Goal: Information Seeking & Learning: Find specific fact

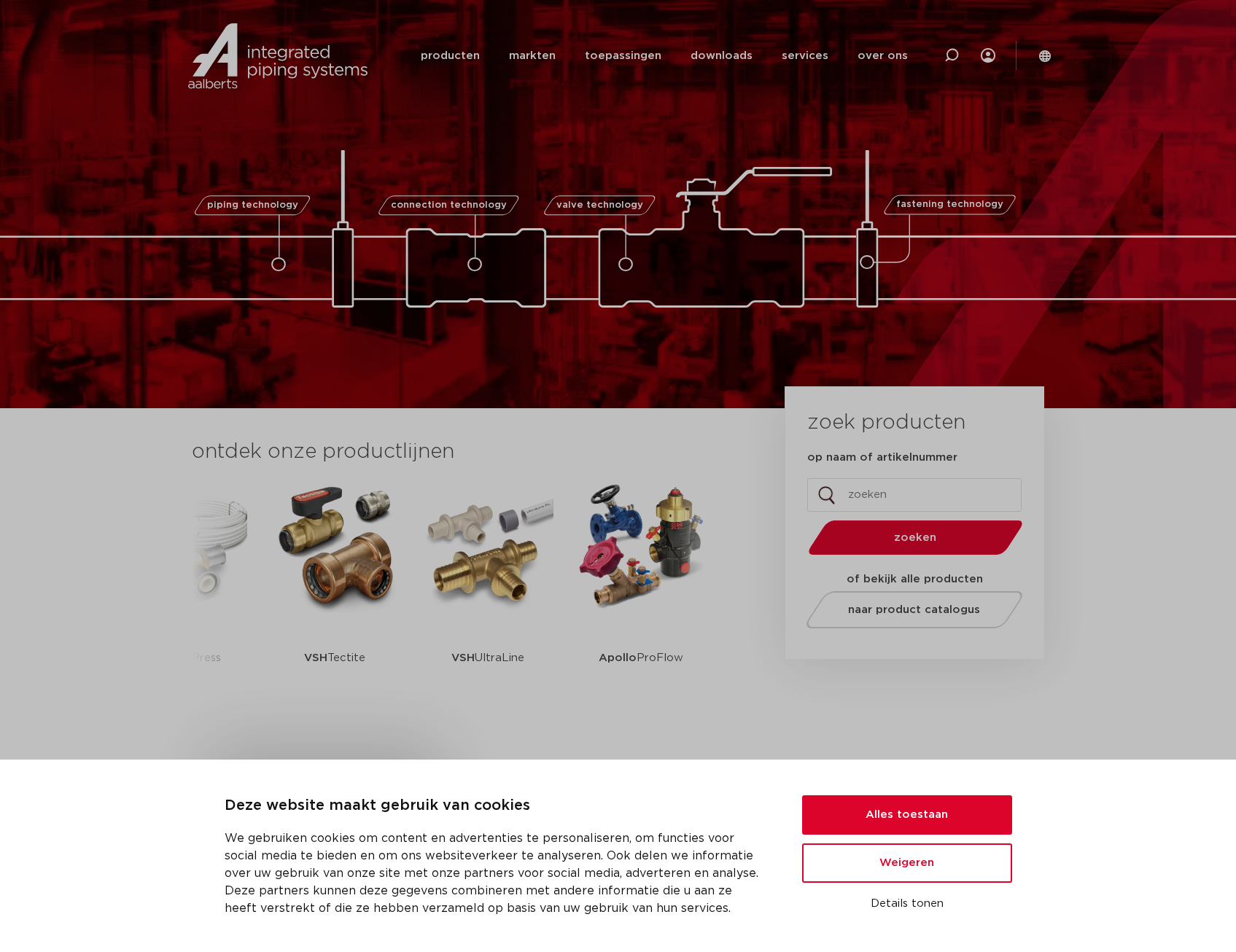
click at [857, 497] on input "op naam of artikelnummer" at bounding box center [914, 496] width 214 height 34
type input "gaskraan"
click at [802, 519] on button "zoeken" at bounding box center [914, 538] width 226 height 38
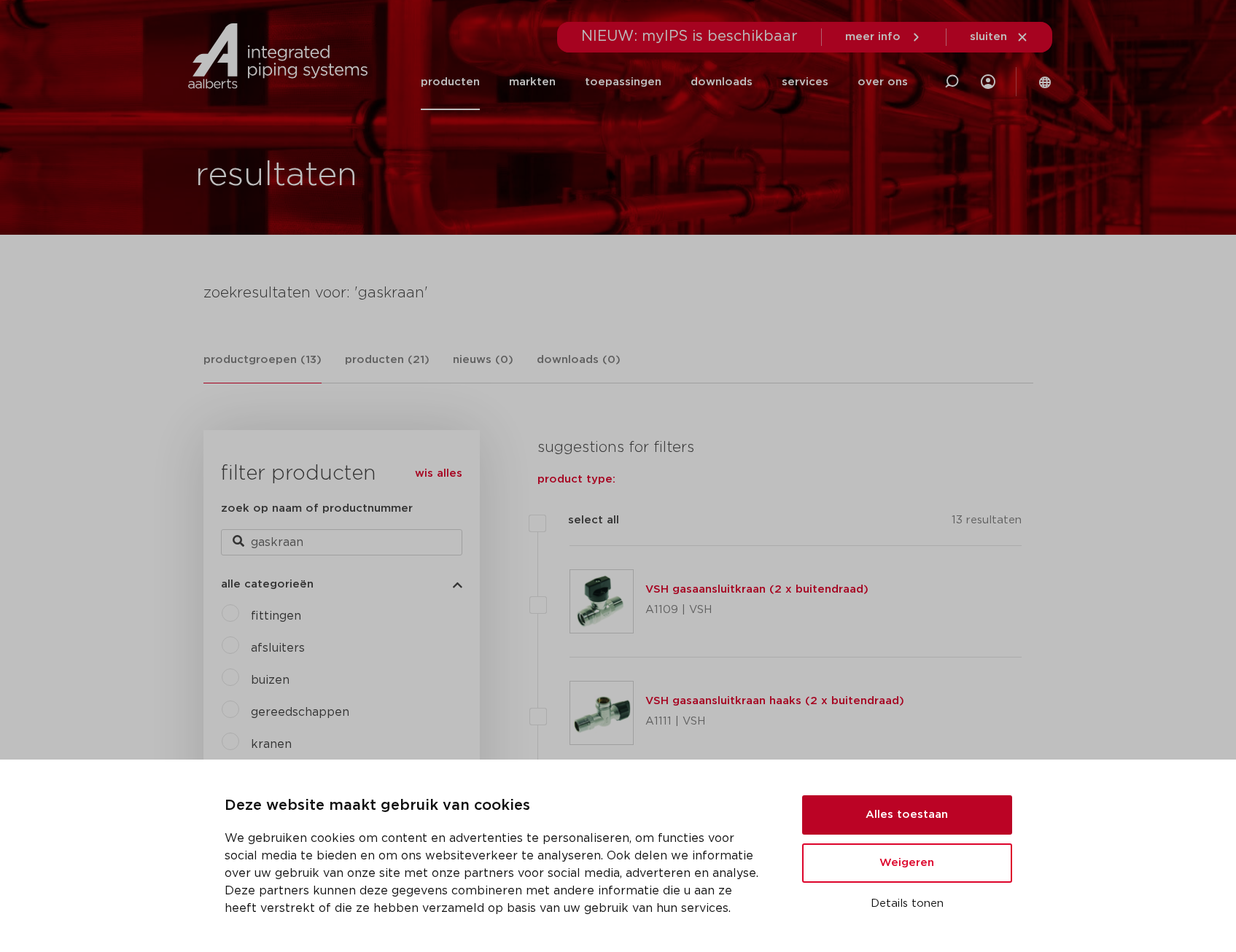
click at [908, 811] on button "Alles toestaan" at bounding box center [906, 815] width 210 height 39
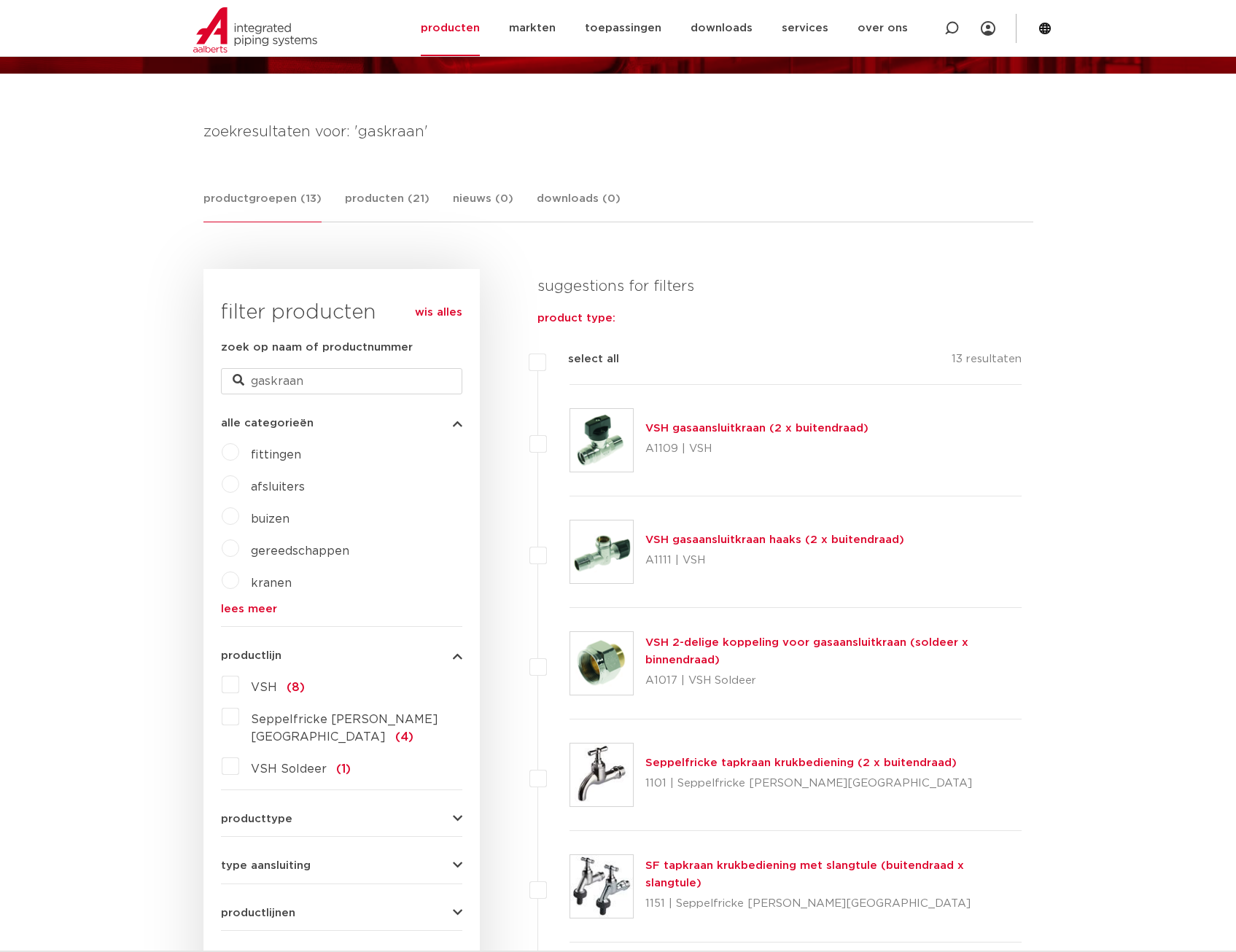
scroll to position [146, 0]
